Goal: Task Accomplishment & Management: Understand process/instructions

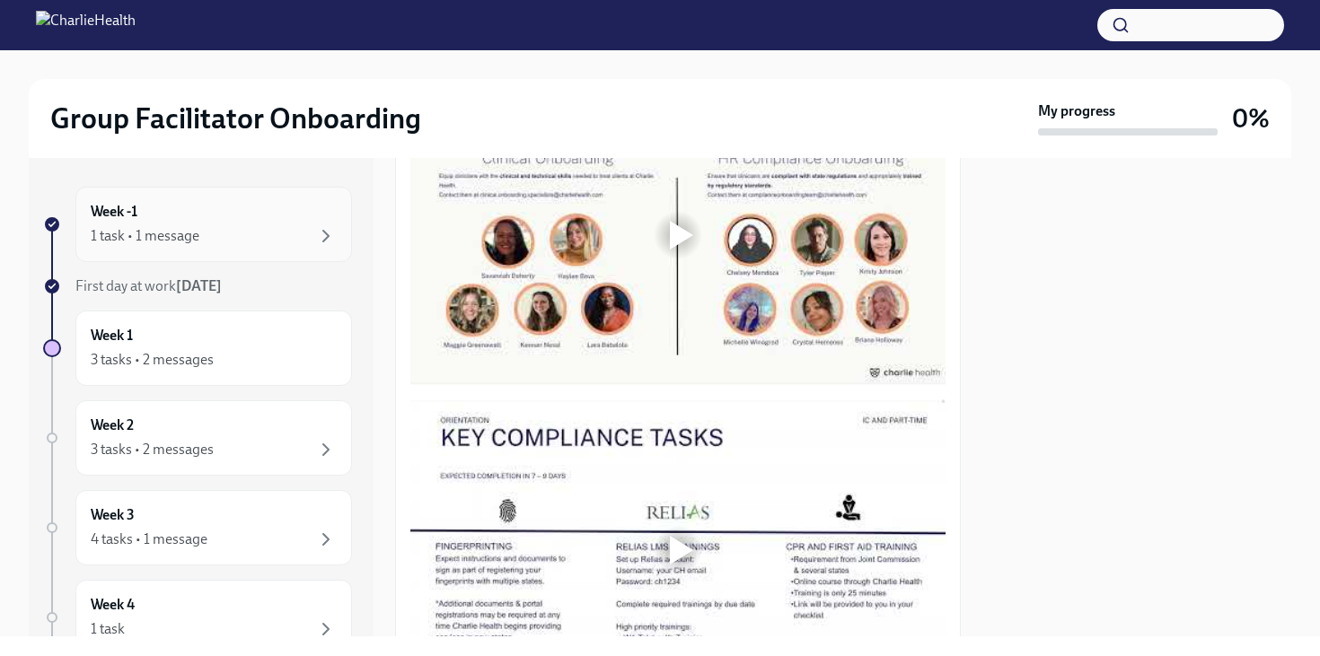
click at [174, 210] on div "Week -1 1 task • 1 message" at bounding box center [214, 224] width 246 height 45
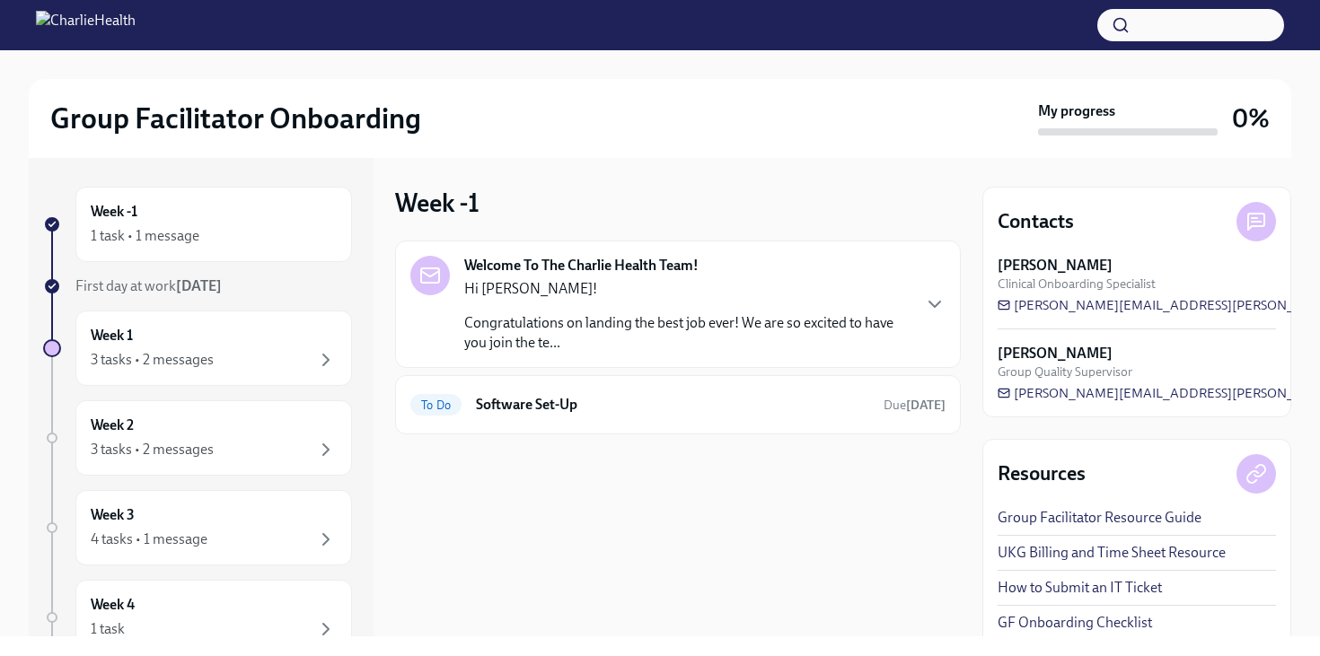
click at [562, 328] on p "Congratulations on landing the best job ever! We are so excited to have you joi…" at bounding box center [686, 333] width 445 height 40
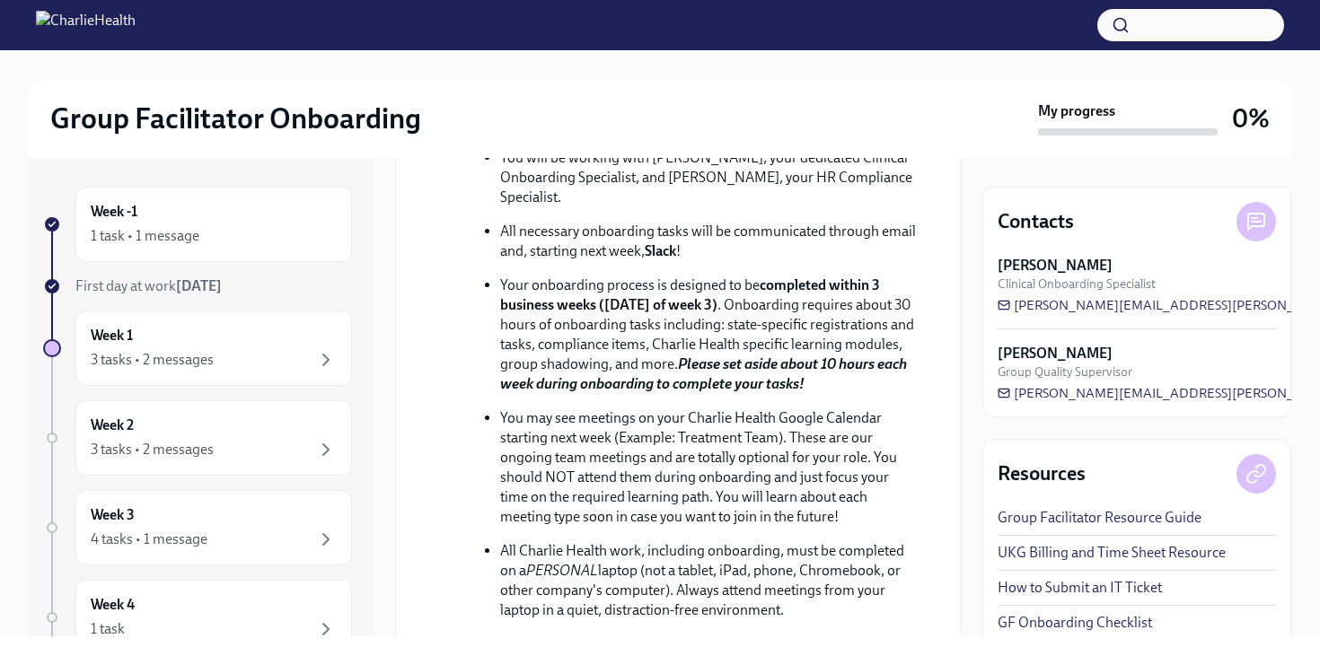
scroll to position [345, 0]
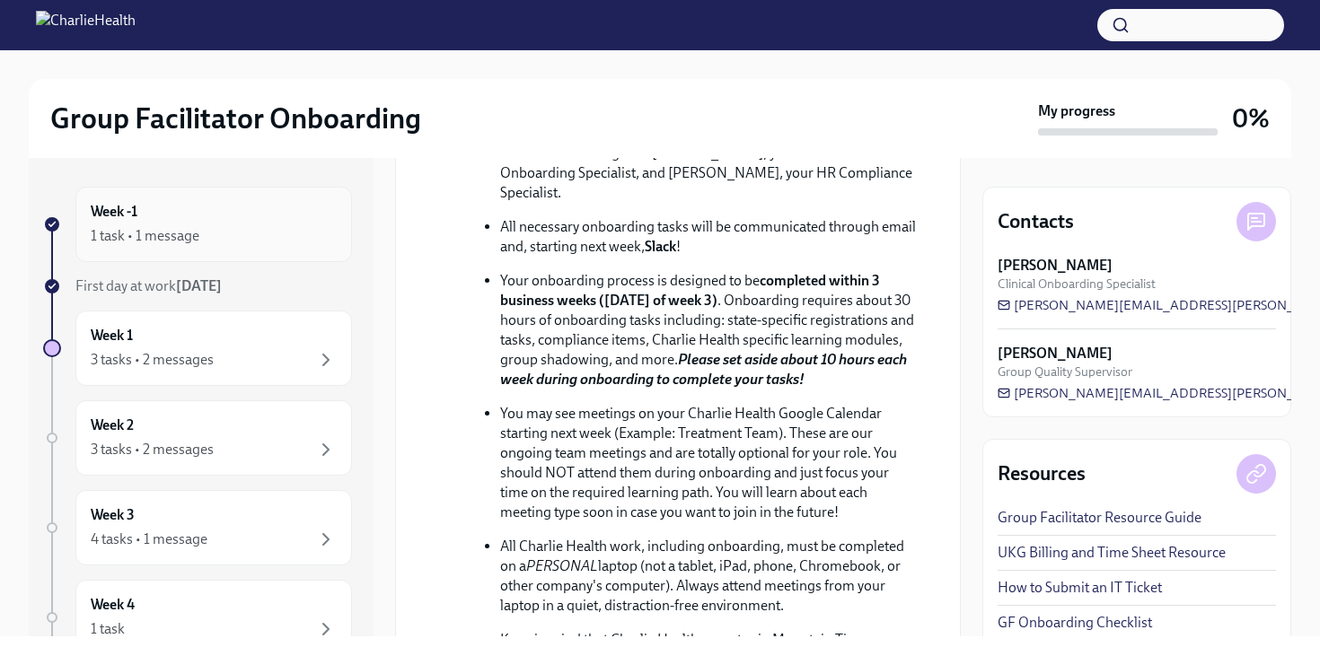
click at [197, 227] on div "1 task • 1 message" at bounding box center [145, 236] width 109 height 20
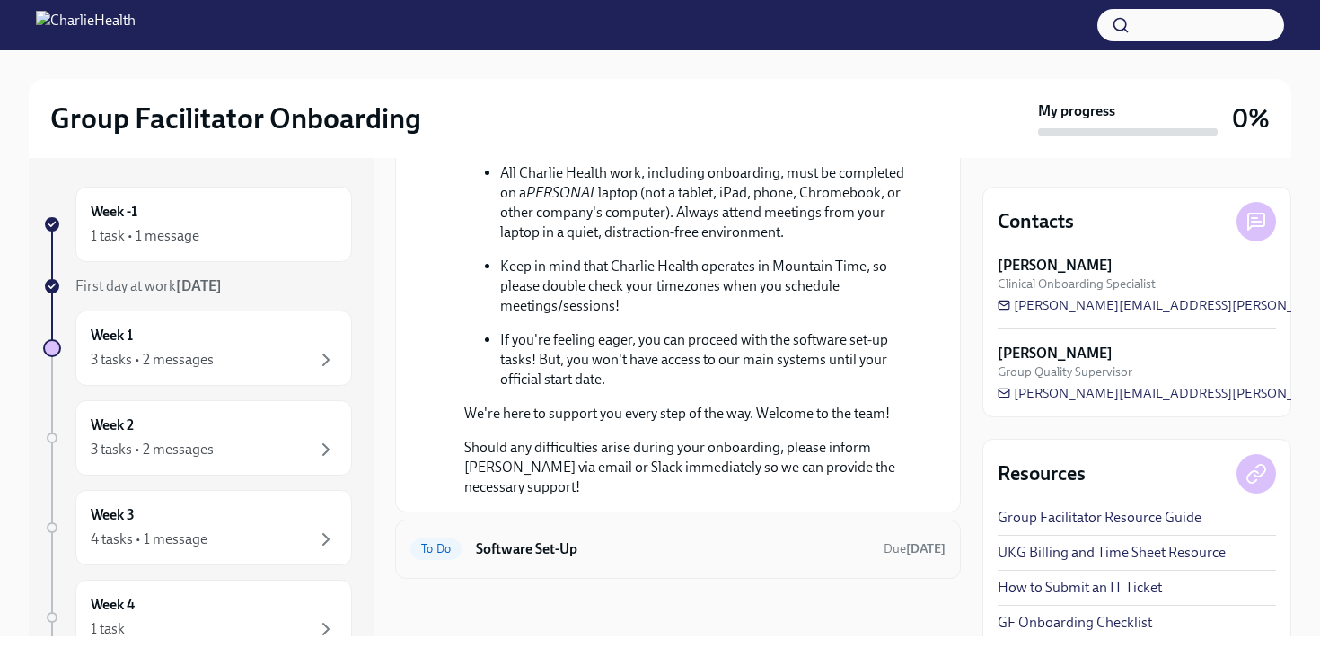
click at [551, 542] on h6 "Software Set-Up" at bounding box center [672, 550] width 393 height 20
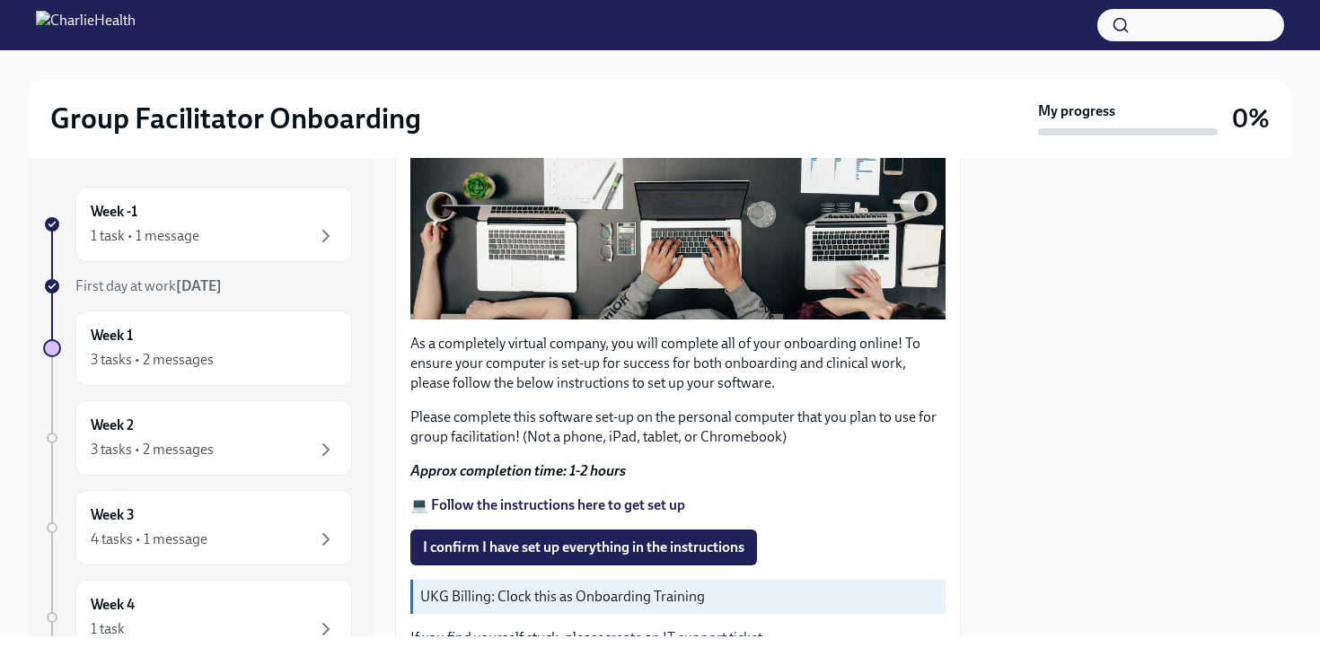
scroll to position [419, 0]
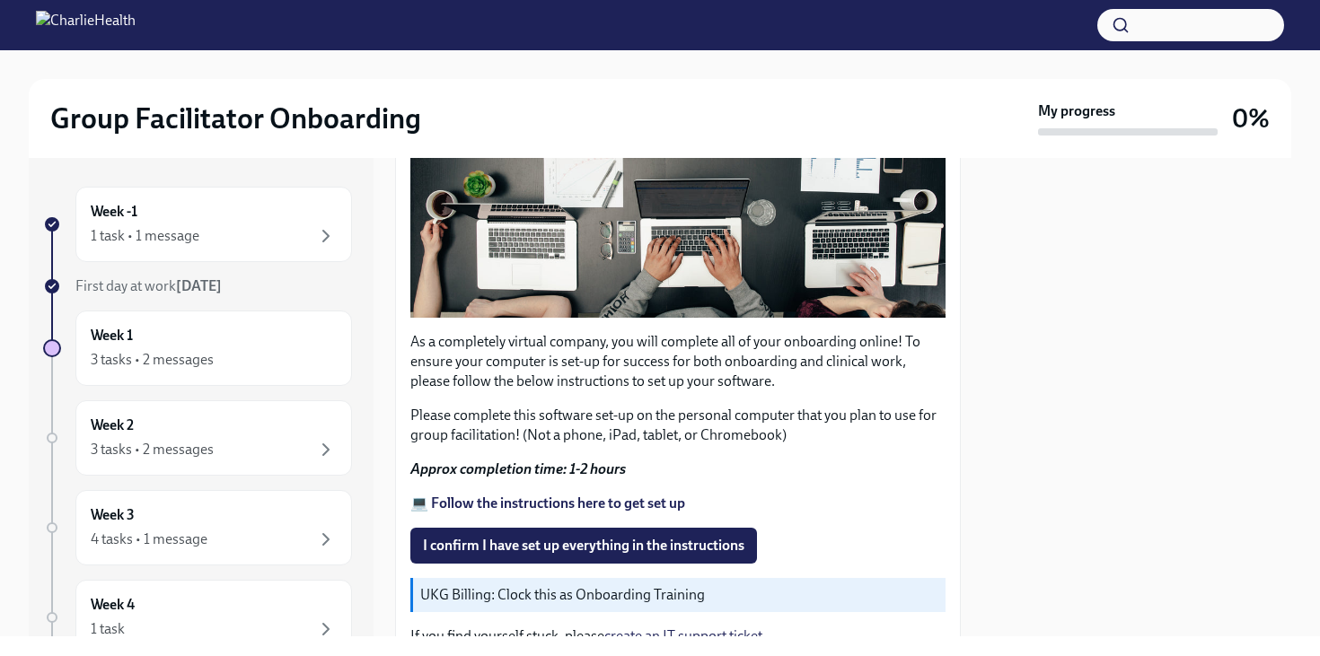
click at [557, 505] on strong "💻 Follow the instructions here to get set up" at bounding box center [547, 503] width 275 height 17
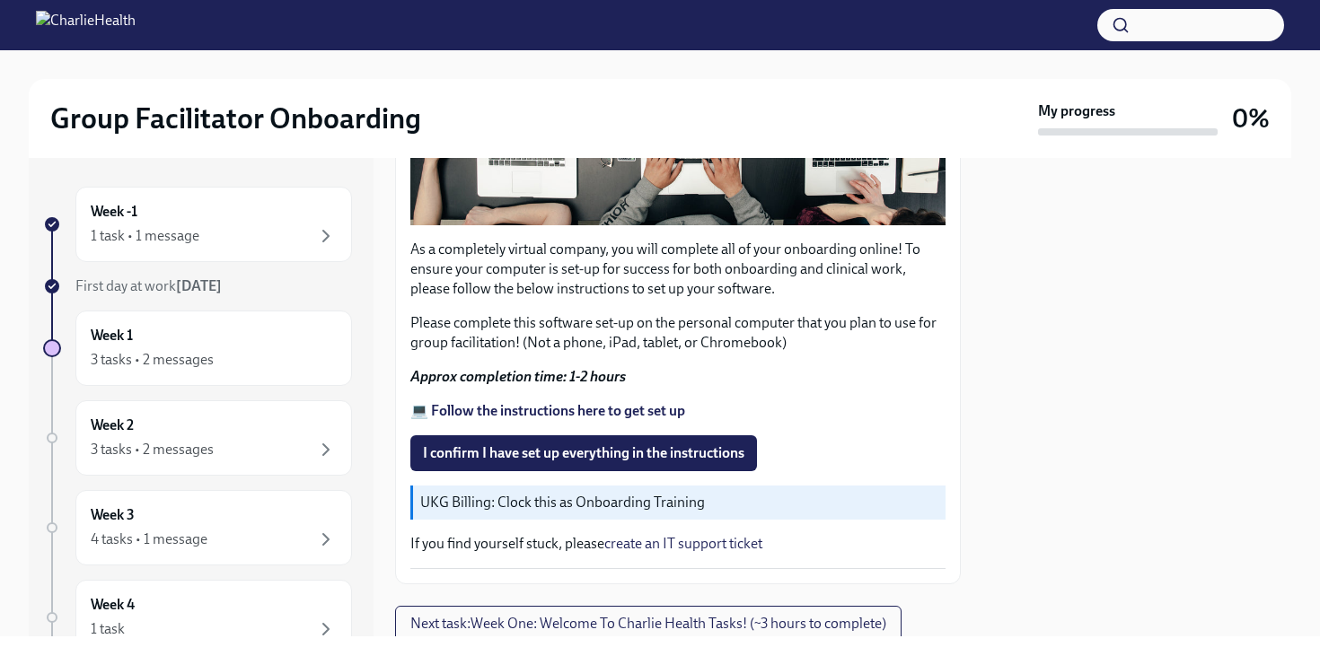
scroll to position [515, 0]
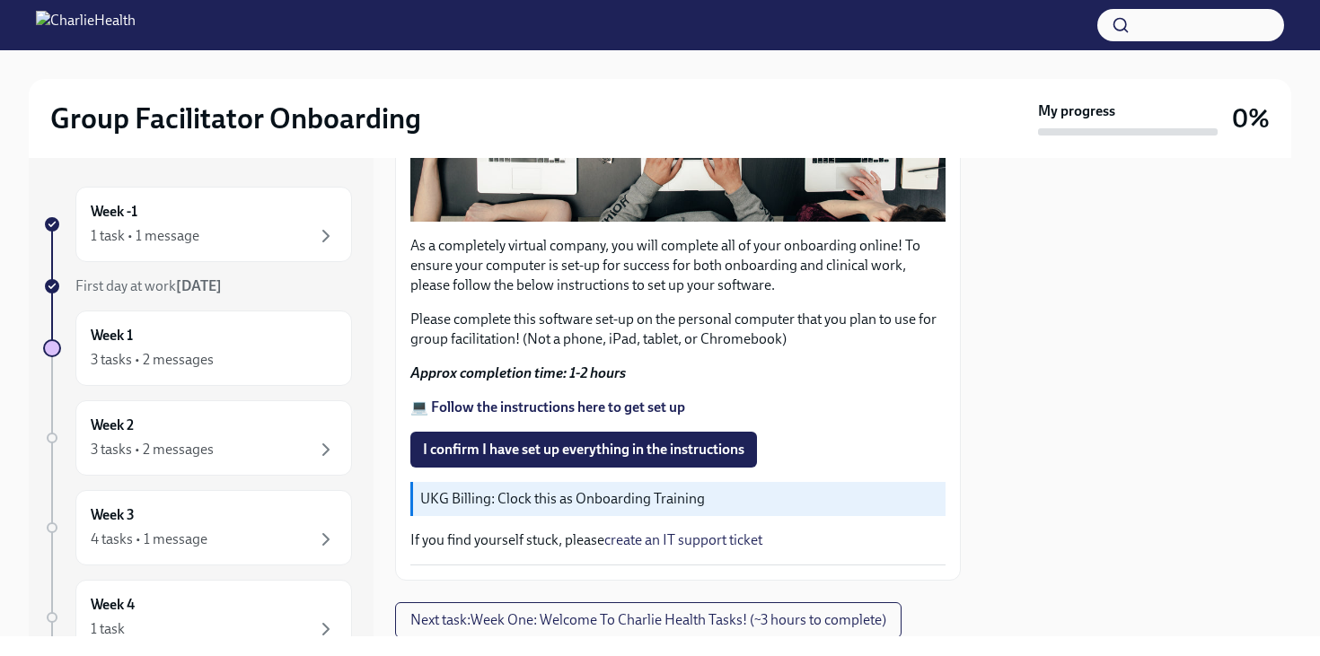
click at [529, 407] on strong "💻 Follow the instructions here to get set up" at bounding box center [547, 407] width 275 height 17
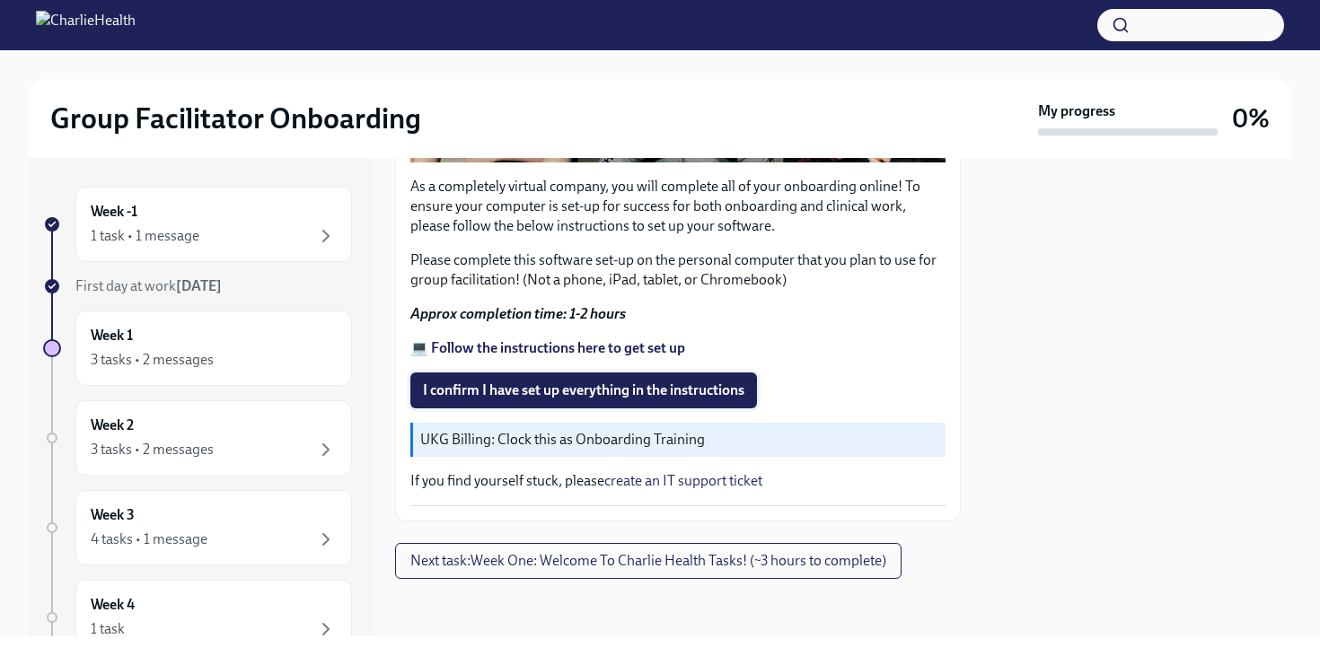
click at [517, 395] on span "I confirm I have set up everything in the instructions" at bounding box center [583, 391] width 321 height 18
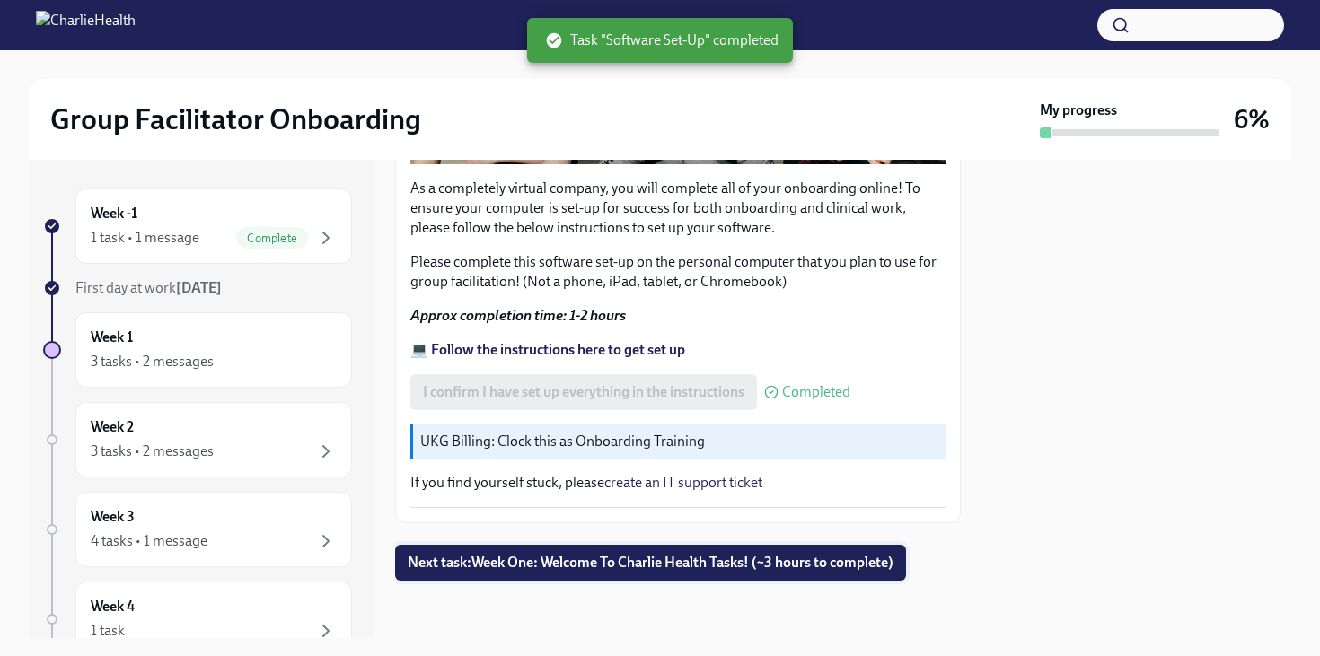
click at [550, 561] on span "Next task : Week One: Welcome To Charlie Health Tasks! (~3 hours to complete)" at bounding box center [651, 563] width 486 height 18
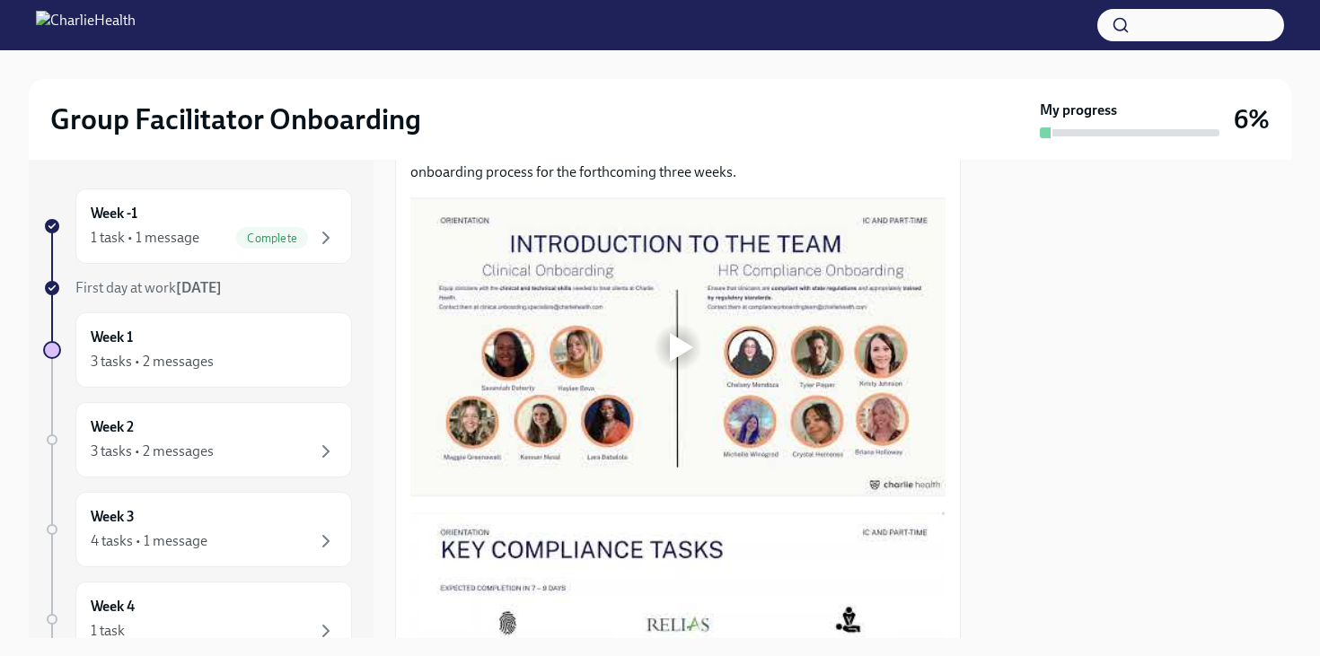
scroll to position [863, 0]
click at [674, 351] on div at bounding box center [681, 346] width 23 height 29
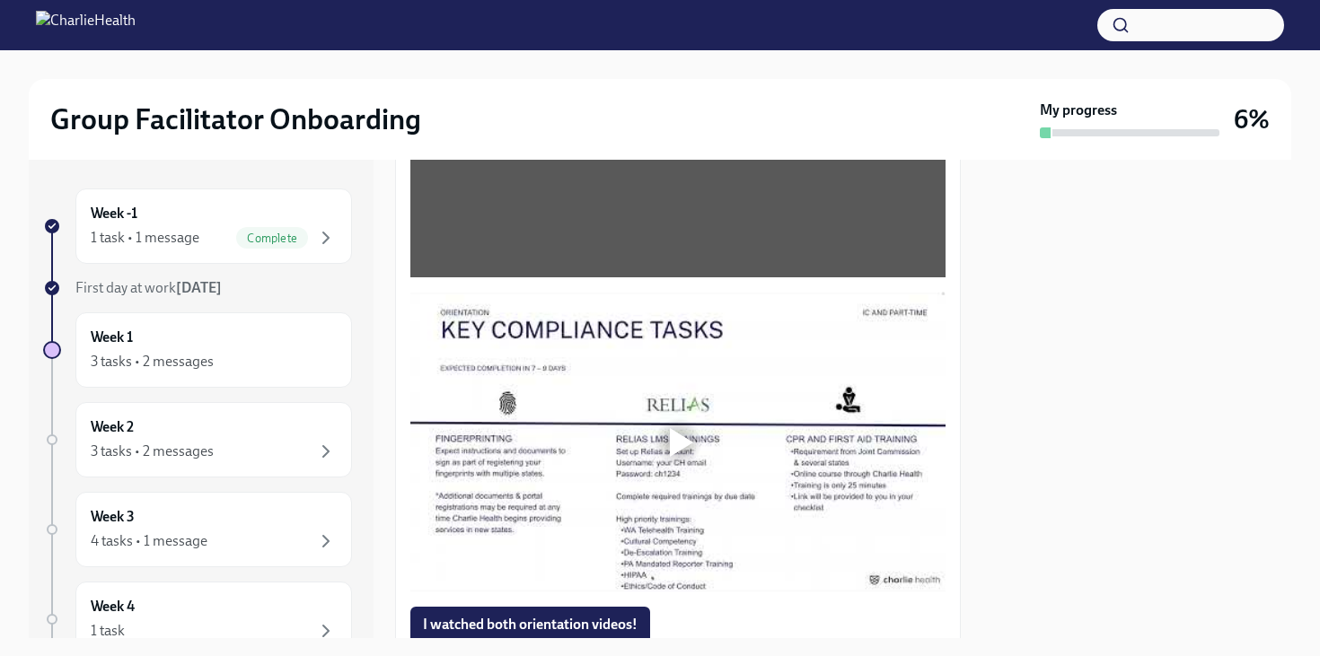
scroll to position [1158, 0]
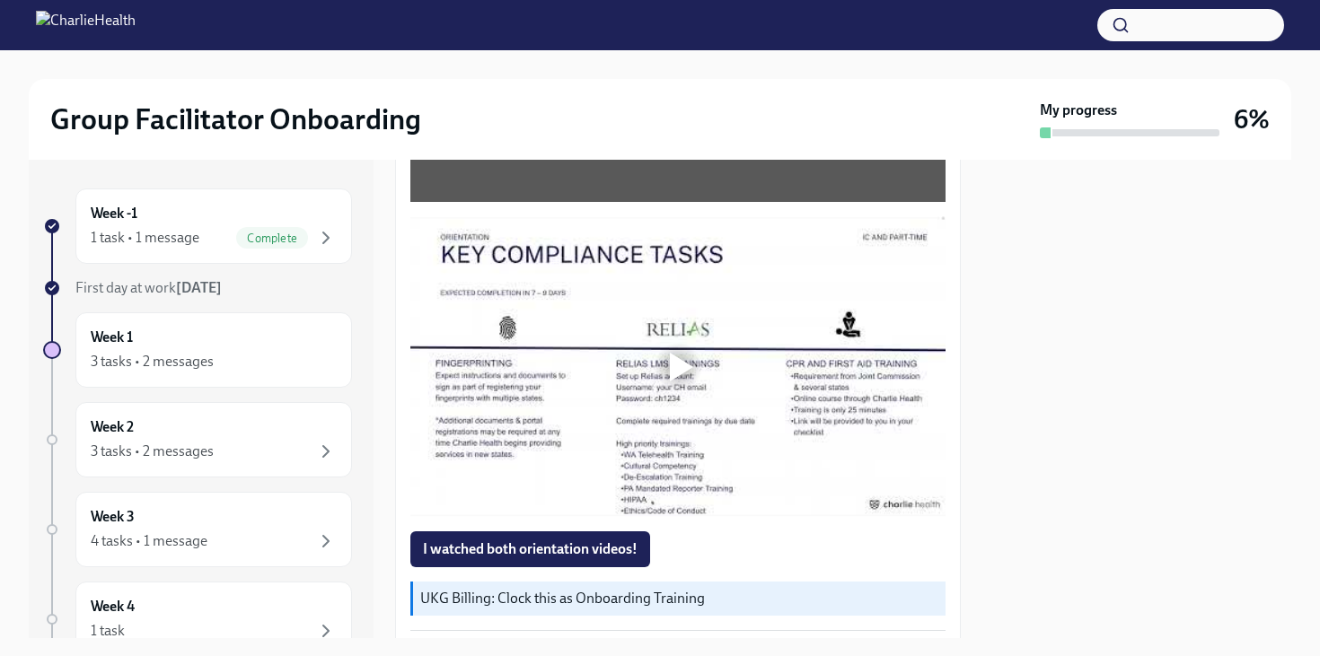
click at [681, 353] on div at bounding box center [681, 367] width 23 height 29
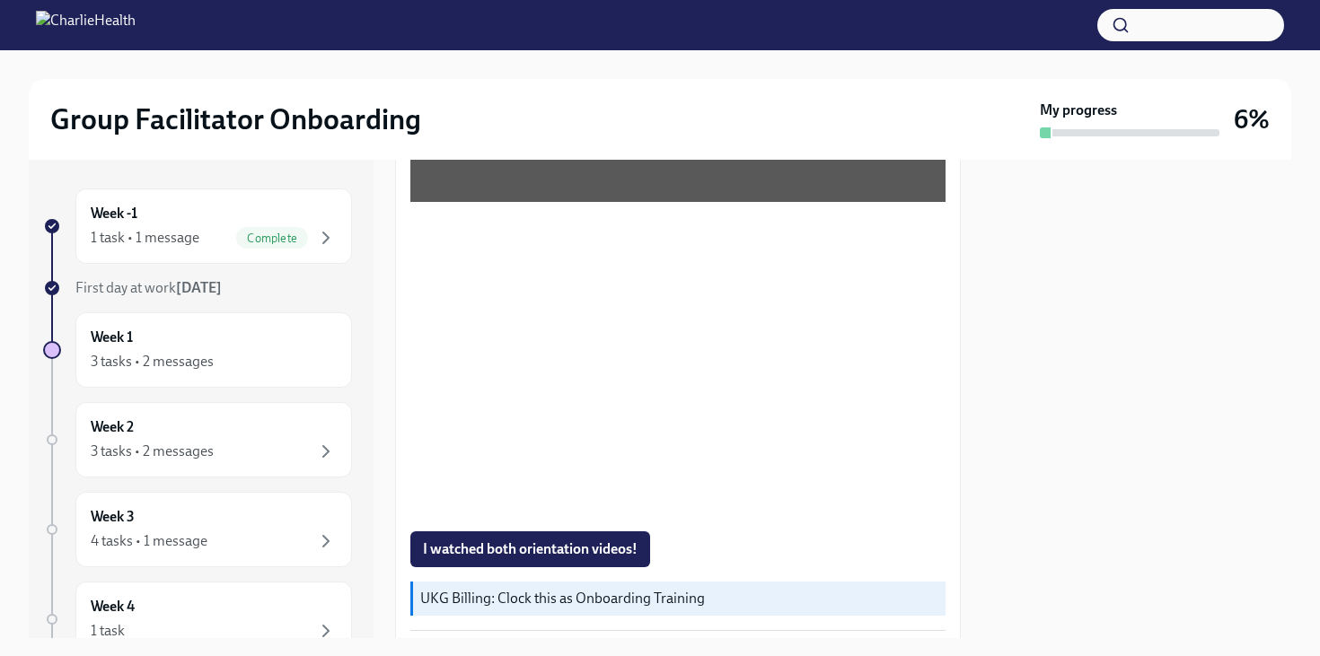
click at [568, 64] on div at bounding box center [660, 64] width 1263 height 29
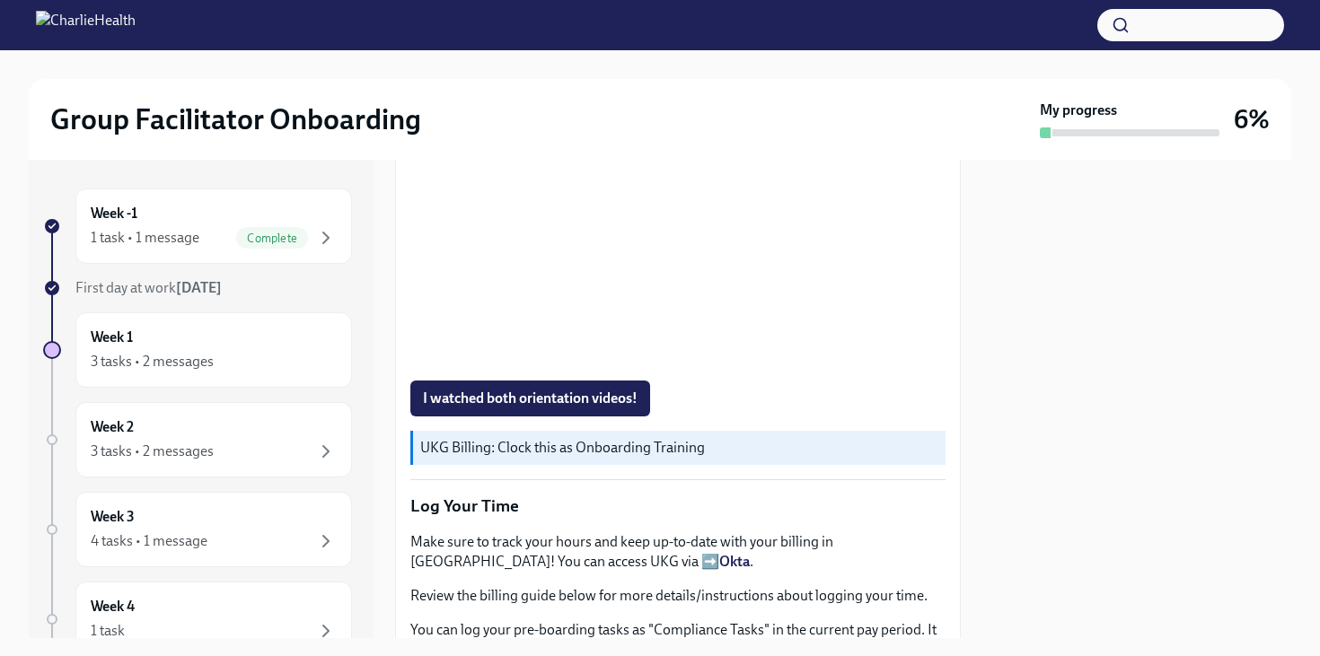
scroll to position [1320, 0]
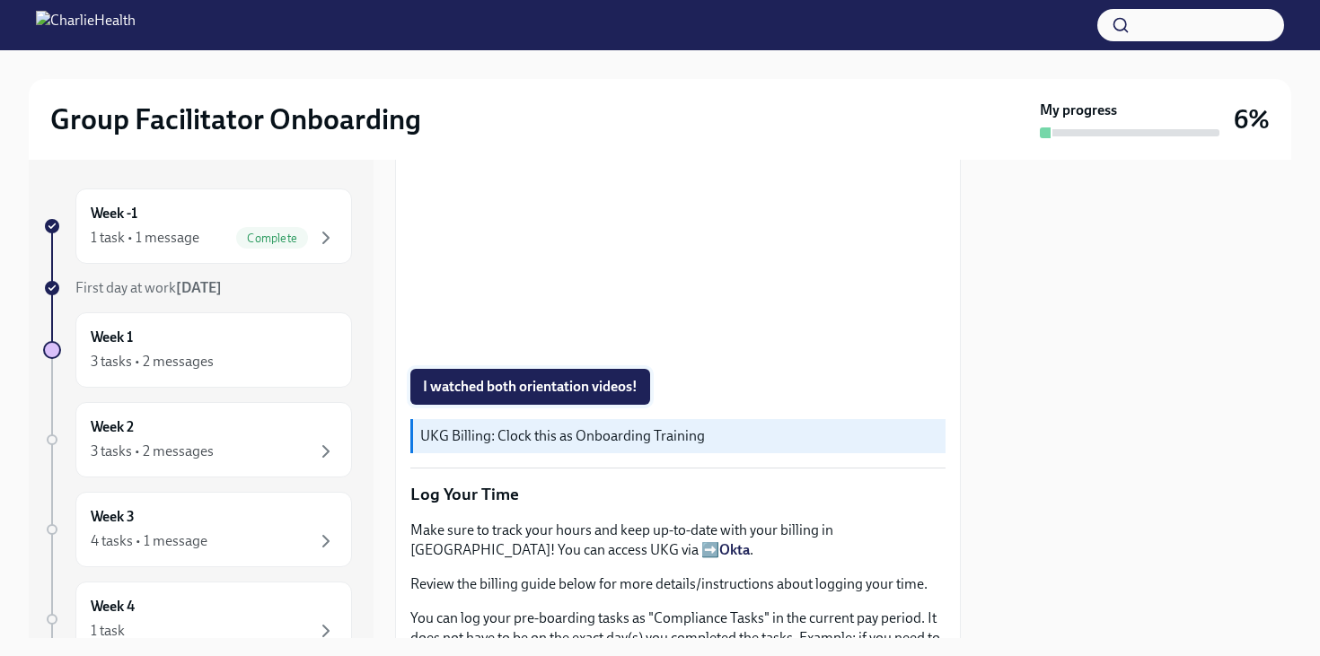
click at [550, 392] on span "I watched both orientation videos!" at bounding box center [530, 387] width 215 height 18
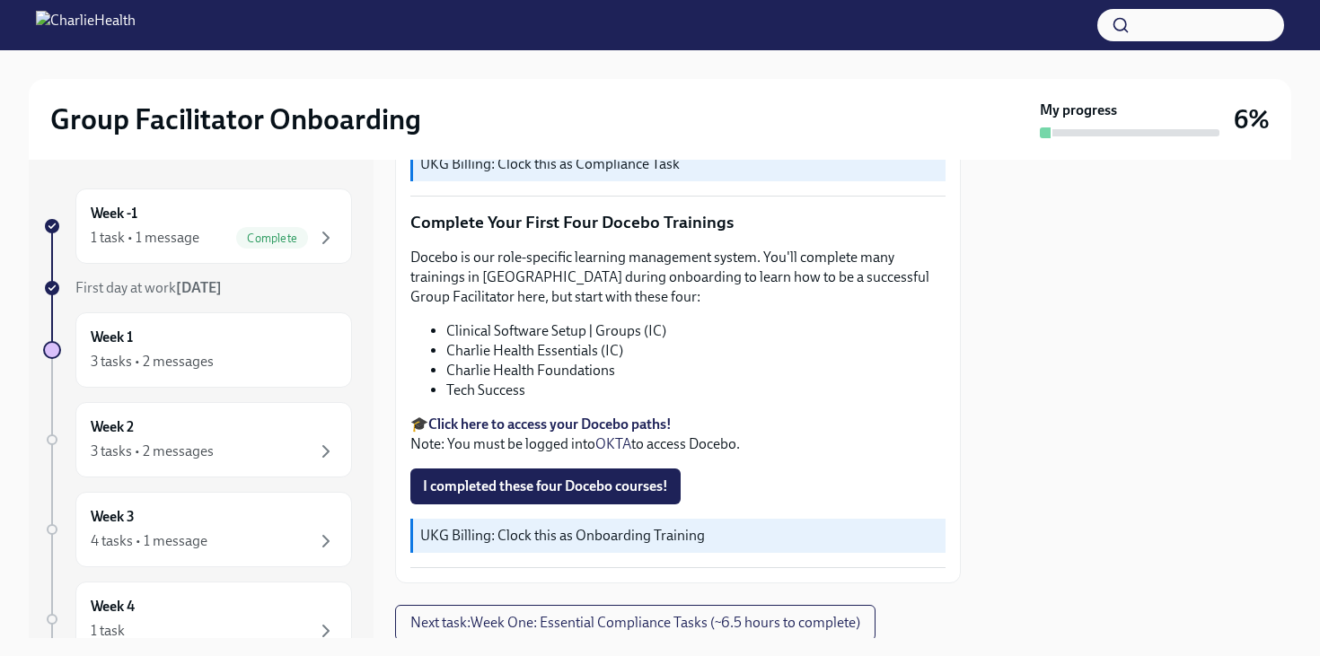
scroll to position [2290, 0]
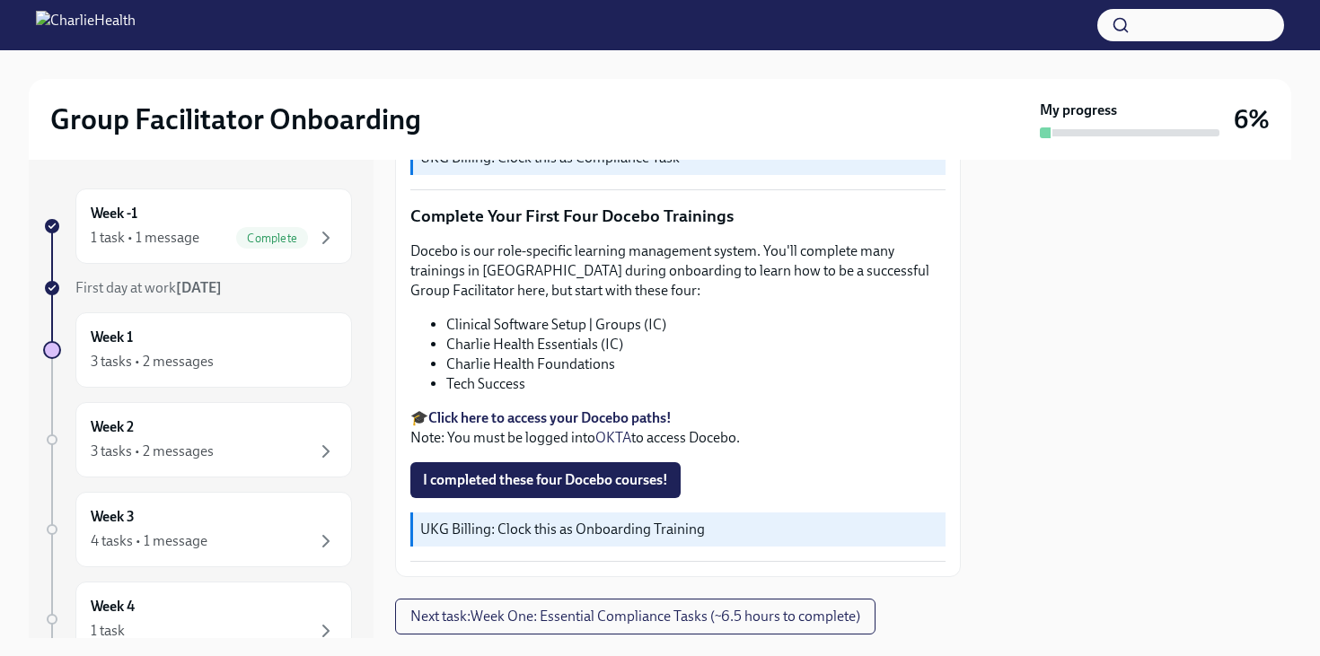
click at [540, 417] on strong "Click here to access your Docebo paths!" at bounding box center [549, 418] width 243 height 17
